Goal: Find specific page/section: Find specific page/section

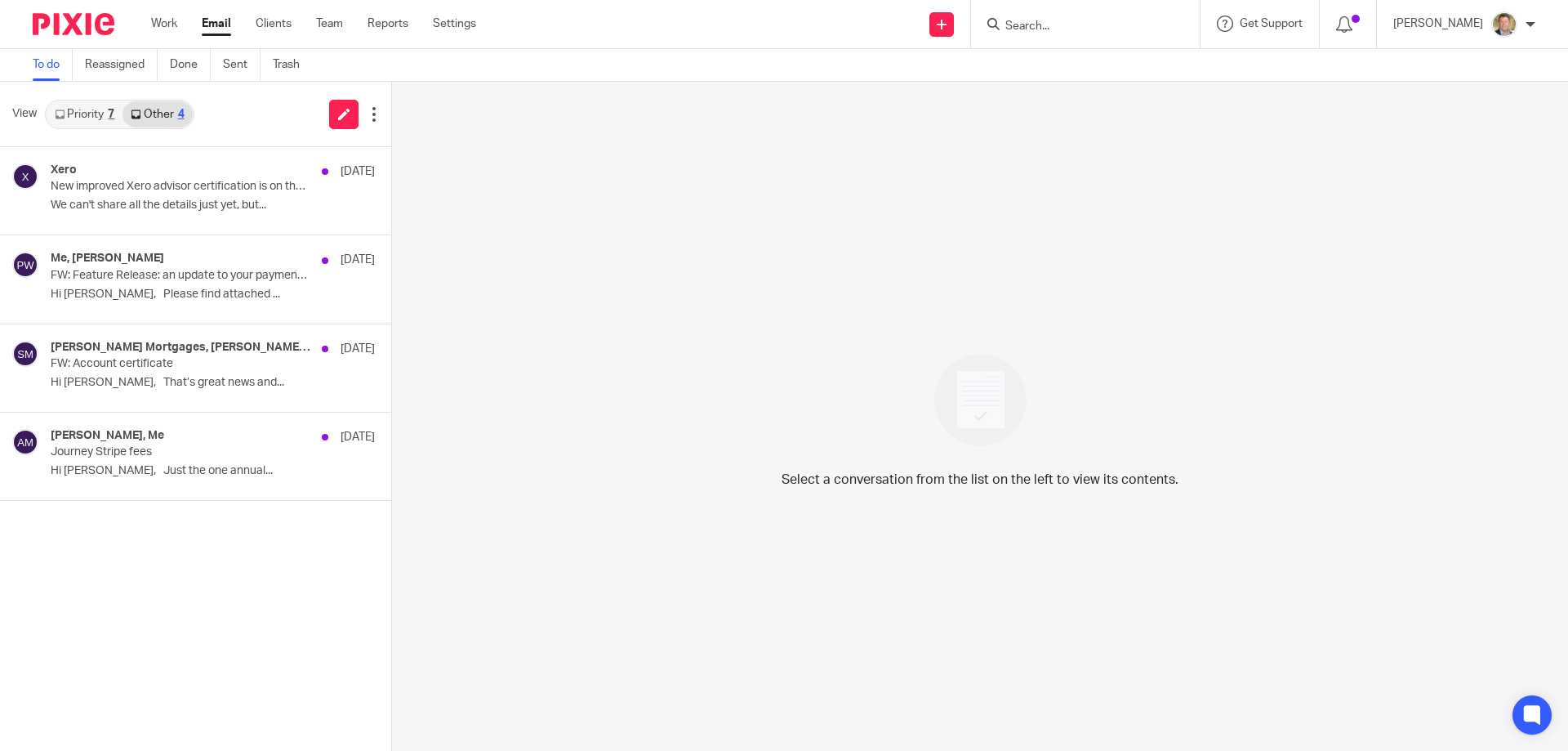
click at [1031, 21] on input "Search" at bounding box center [1077, 26] width 147 height 15
click button "submit" at bounding box center [0, 0] width 0 height 0
click at [1045, 25] on input "l038" at bounding box center [1077, 26] width 147 height 15
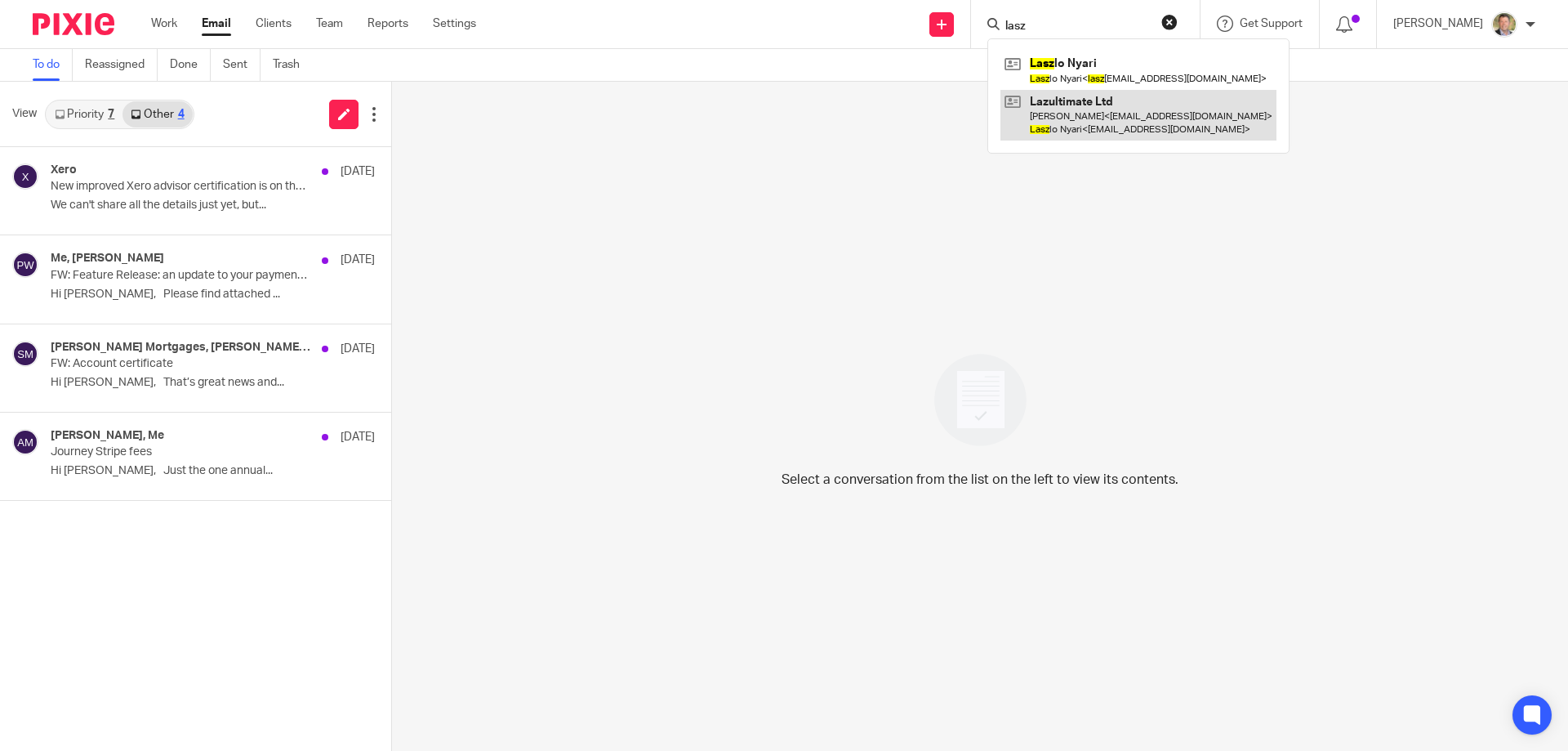
type input "lasz"
click at [1075, 107] on link at bounding box center [1138, 115] width 276 height 51
